Goal: Use online tool/utility: Utilize a website feature to perform a specific function

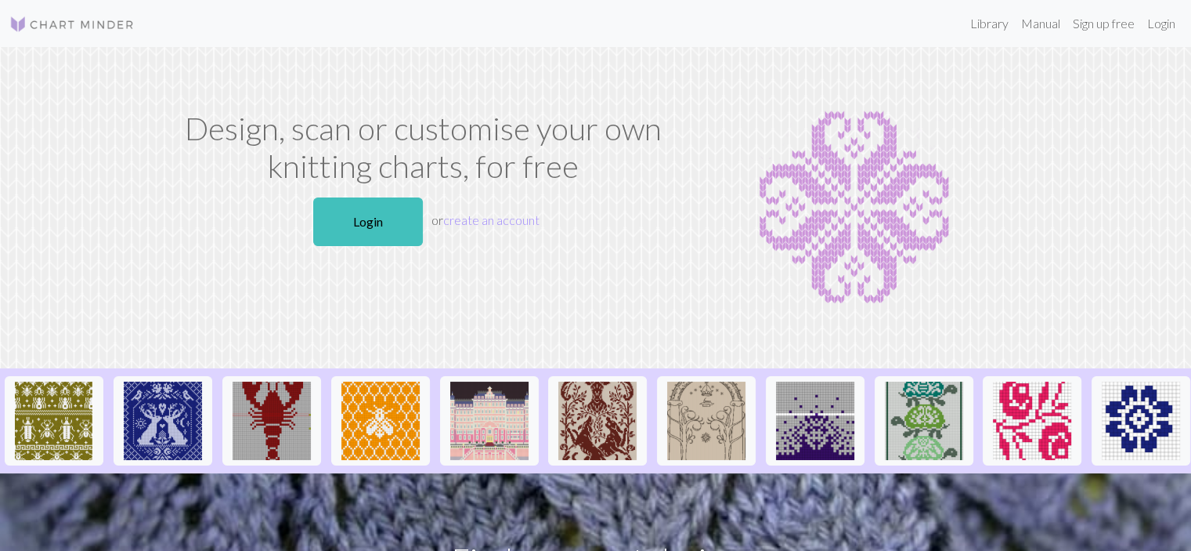
click at [348, 236] on link "Login" at bounding box center [368, 221] width 110 height 49
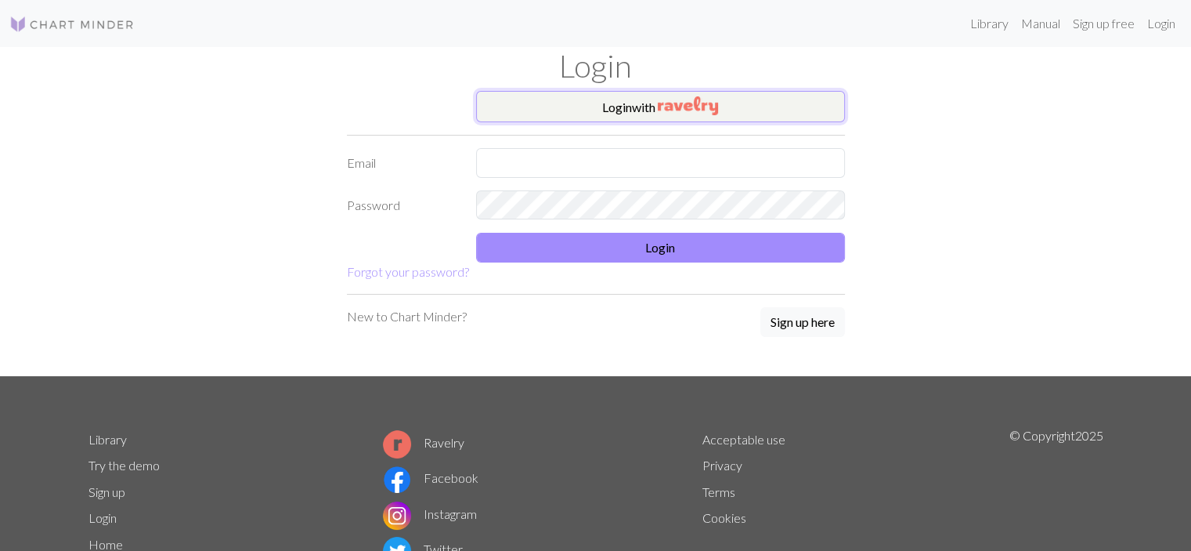
click at [583, 110] on button "Login with" at bounding box center [660, 106] width 369 height 31
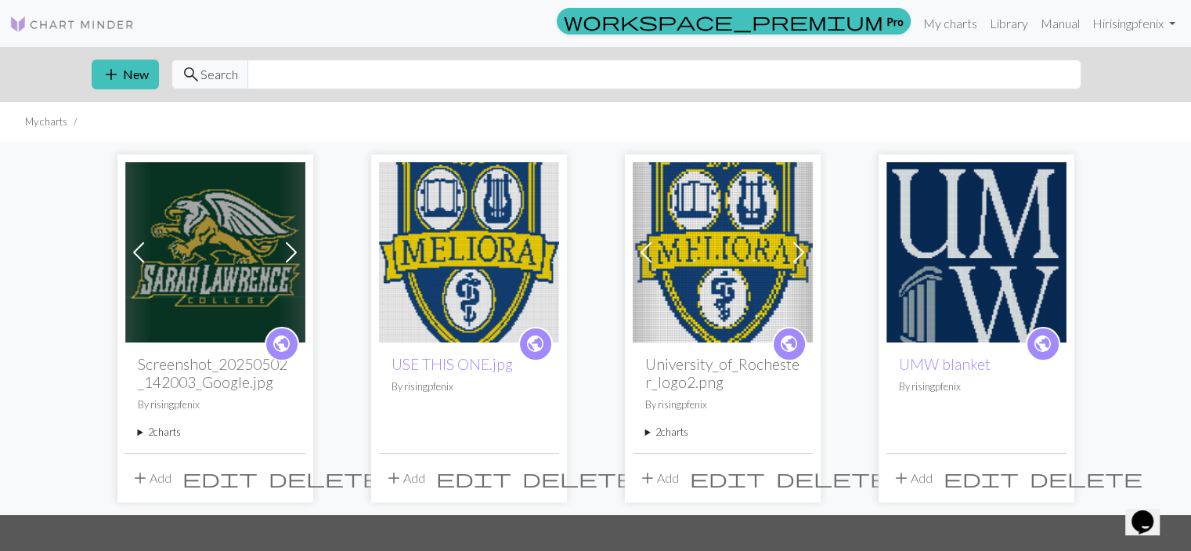
click at [211, 259] on img at bounding box center [215, 252] width 180 height 180
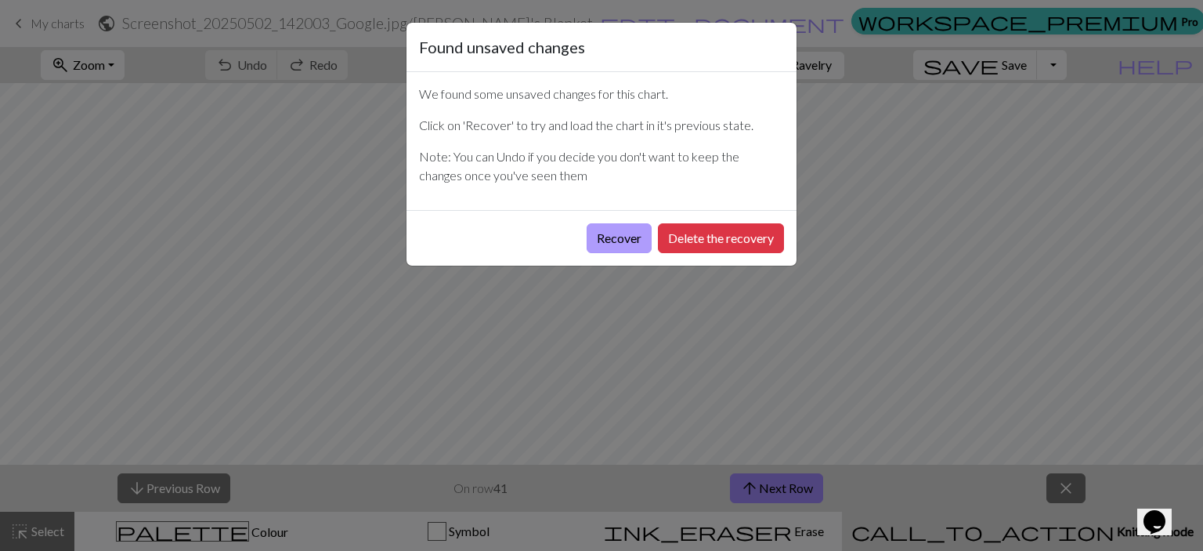
click at [624, 234] on button "Recover" at bounding box center [619, 238] width 65 height 30
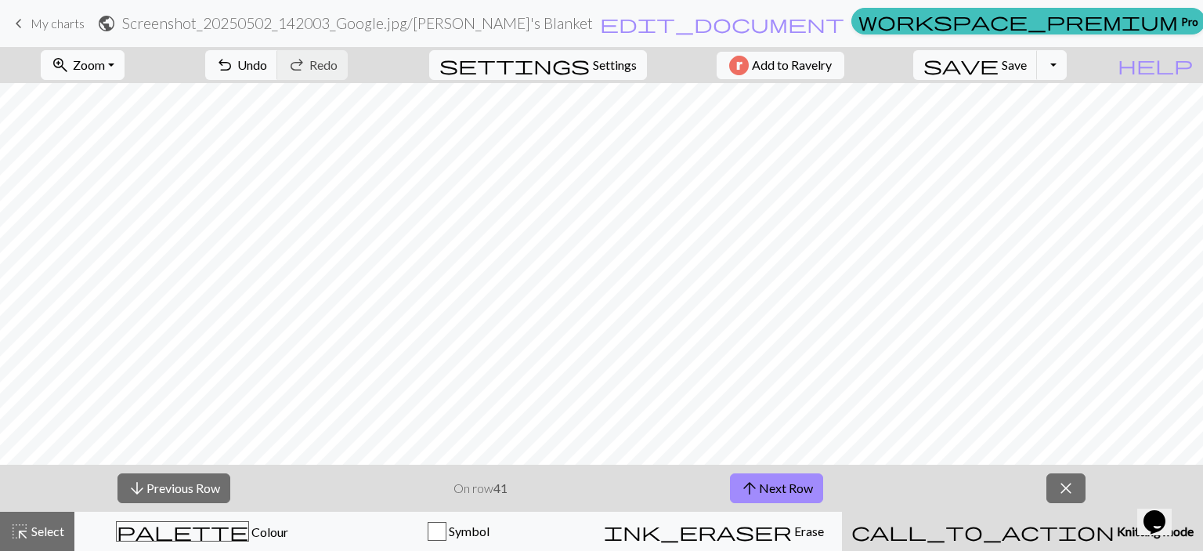
click at [125, 67] on button "zoom_in Zoom Zoom" at bounding box center [83, 65] width 84 height 30
click at [132, 102] on button "Fit all" at bounding box center [104, 99] width 124 height 25
click at [792, 496] on button "arrow_upward Next Row" at bounding box center [776, 488] width 93 height 30
click at [1027, 70] on span "Save" at bounding box center [1014, 64] width 25 height 15
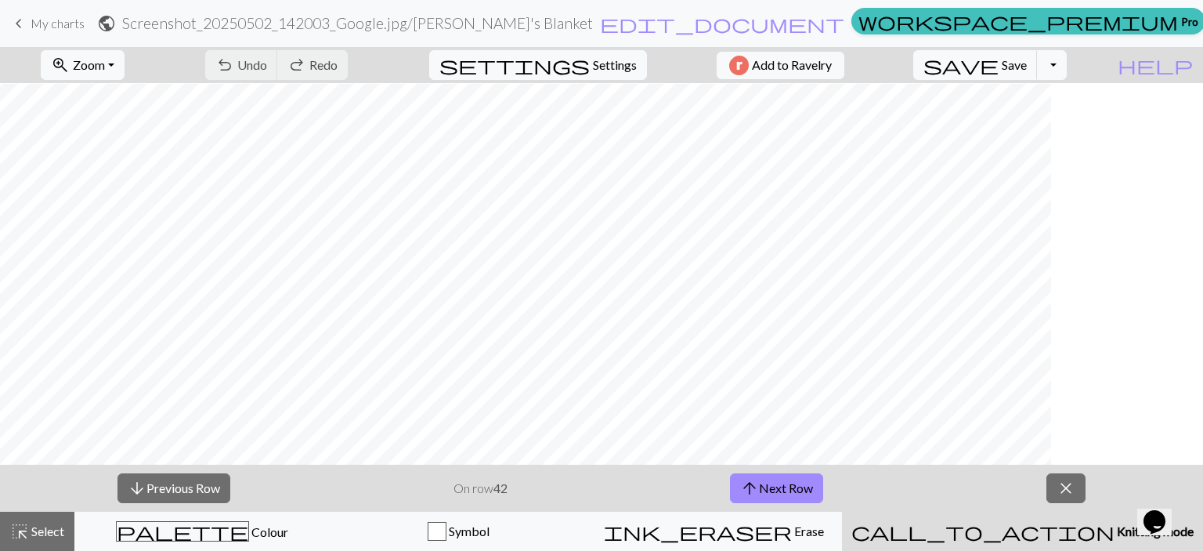
scroll to position [692, 376]
